Goal: Browse casually: Explore the website without a specific task or goal

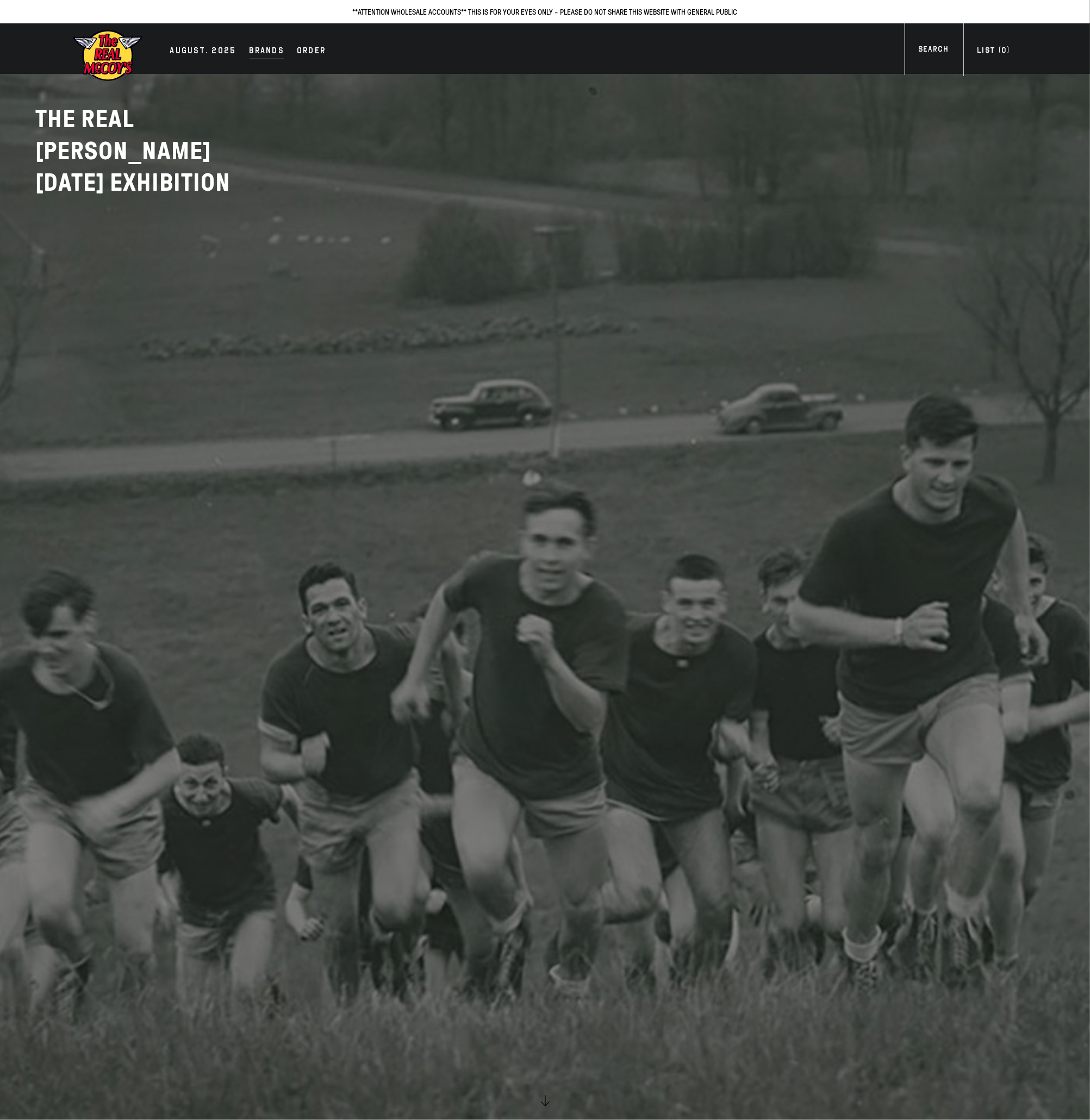
click at [249, 48] on div "Brands" at bounding box center [266, 52] width 35 height 16
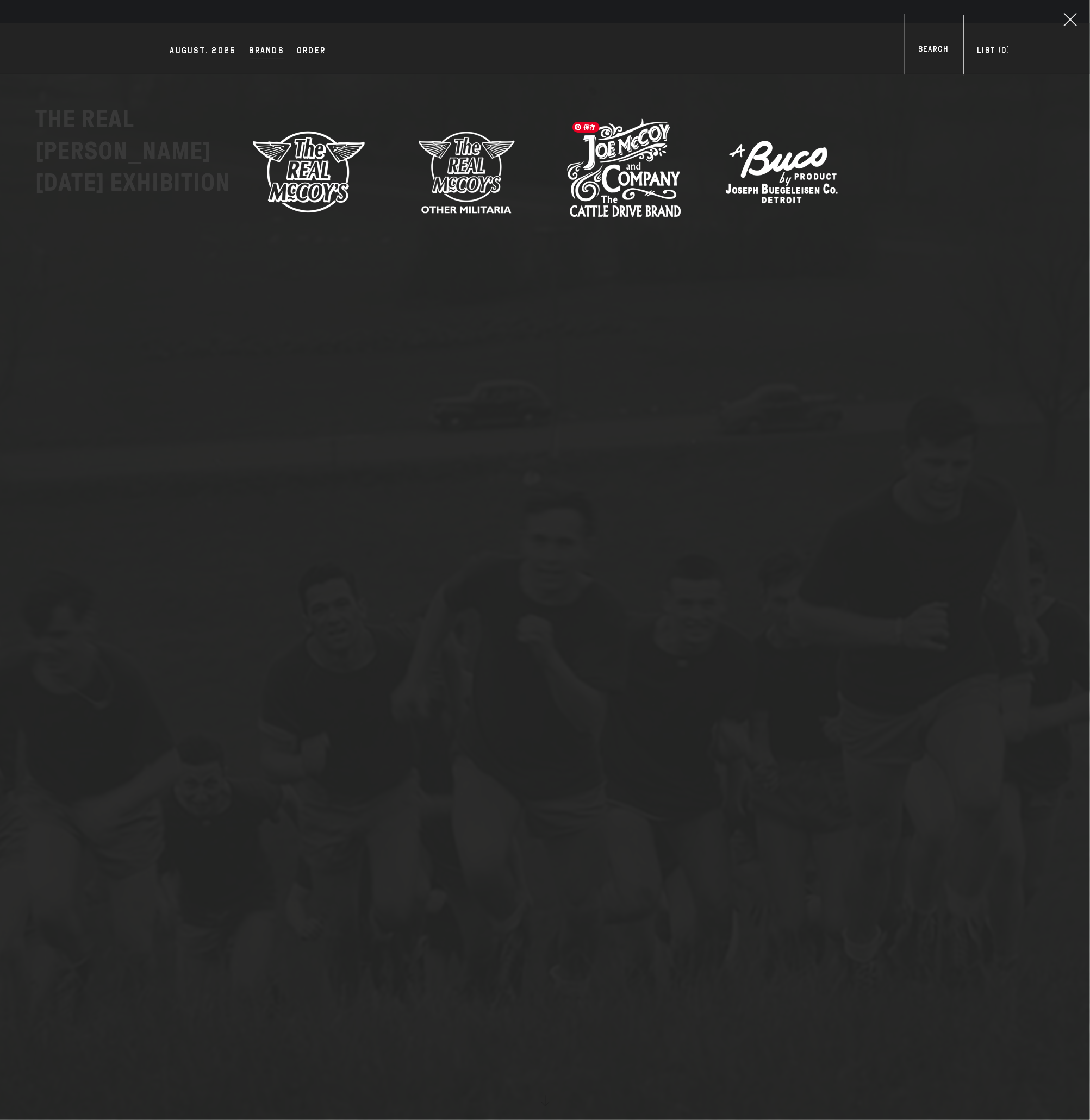
click at [601, 193] on img at bounding box center [624, 172] width 114 height 114
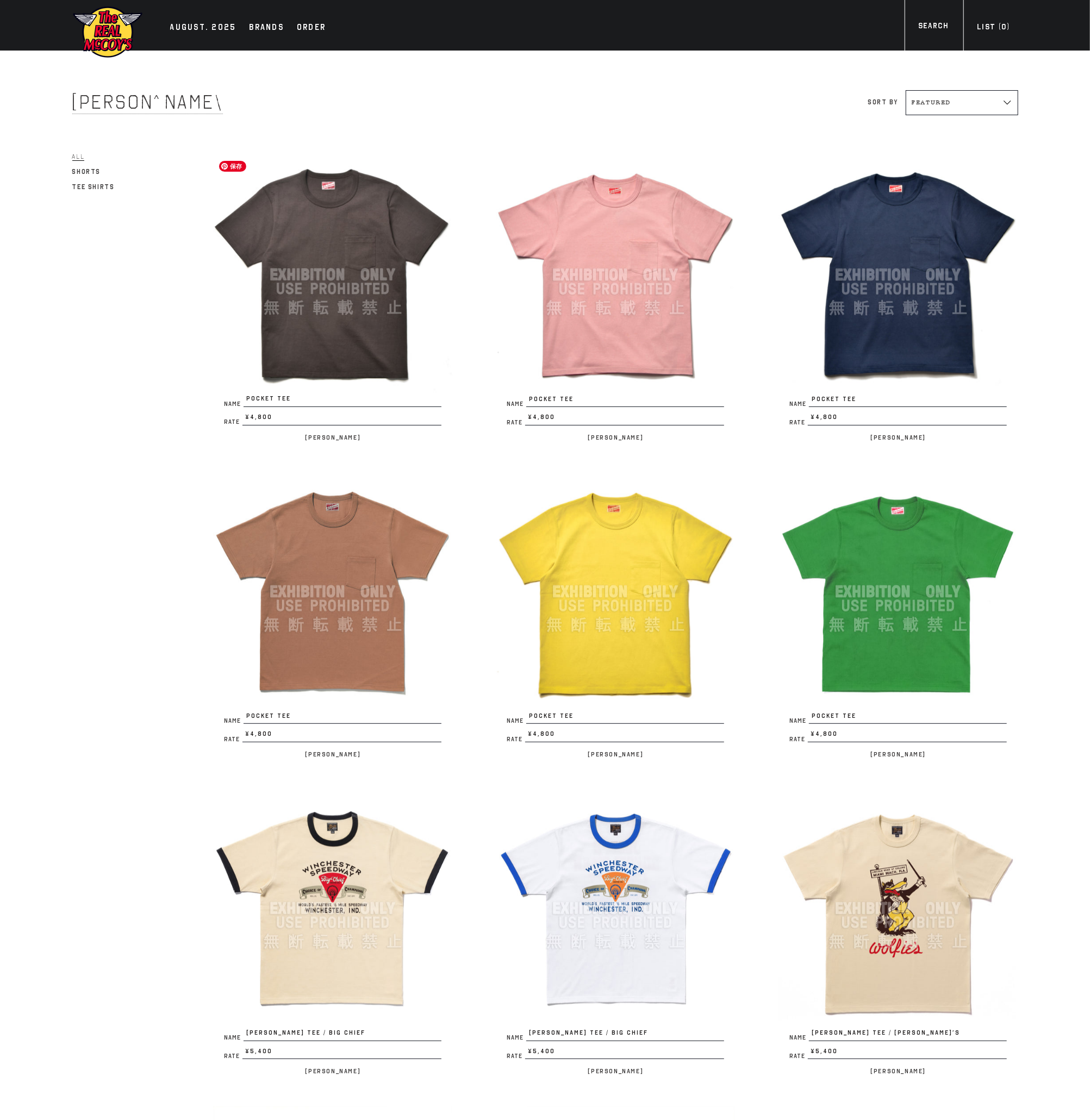
click at [374, 277] on img at bounding box center [332, 275] width 239 height 239
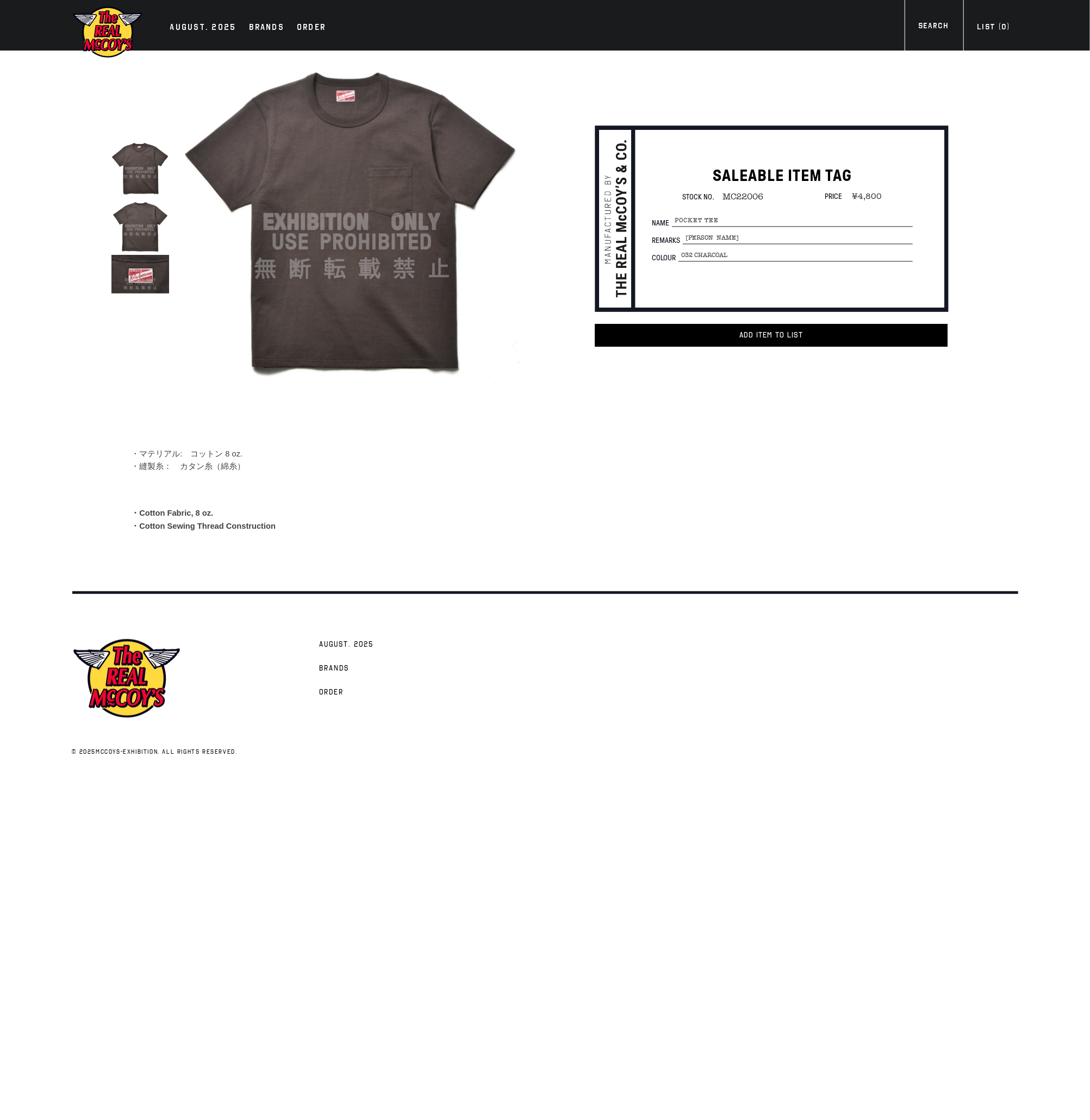
click at [130, 43] on img at bounding box center [108, 32] width 71 height 54
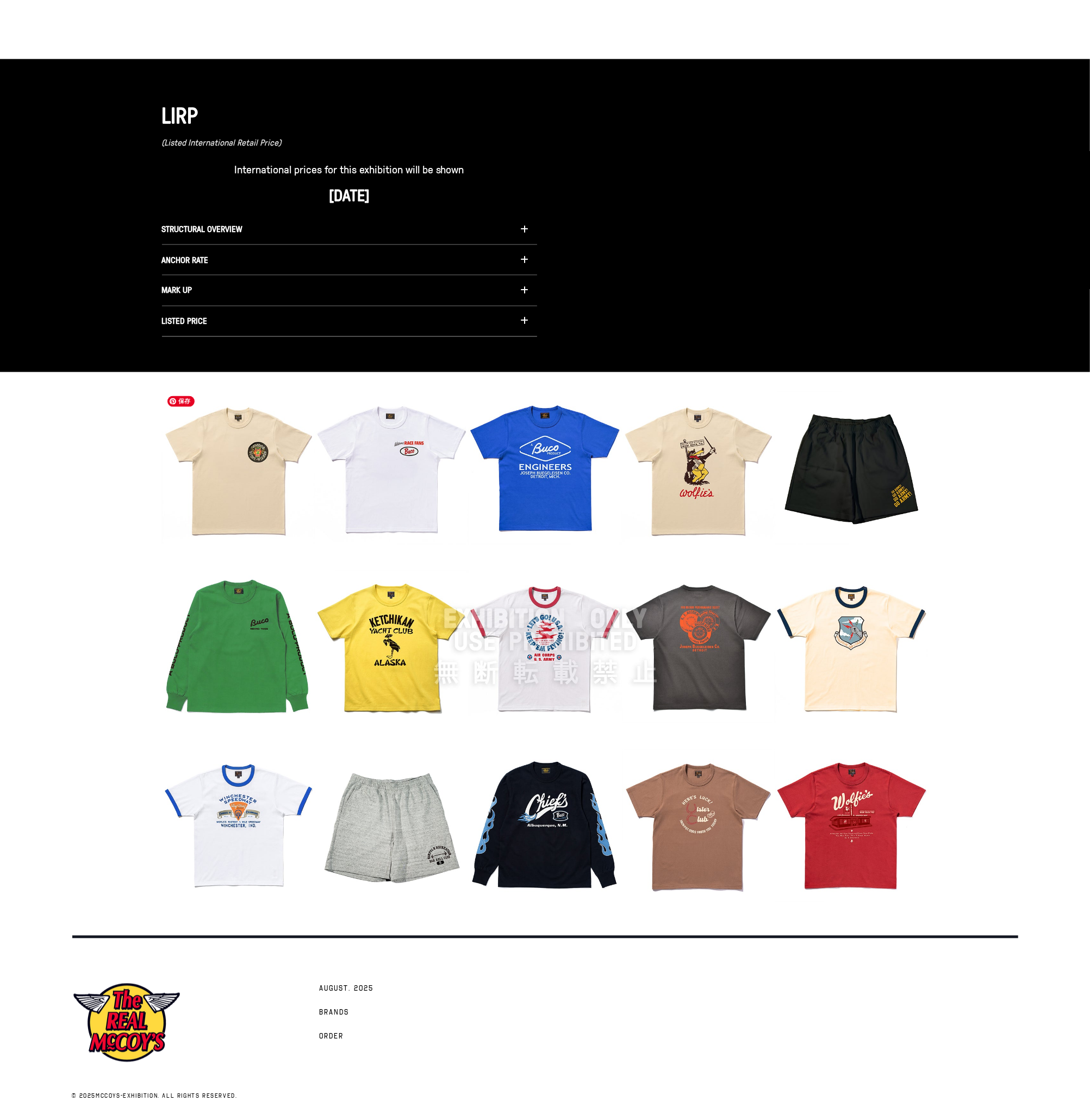
scroll to position [1368, 0]
